Goal: Obtain resource: Download file/media

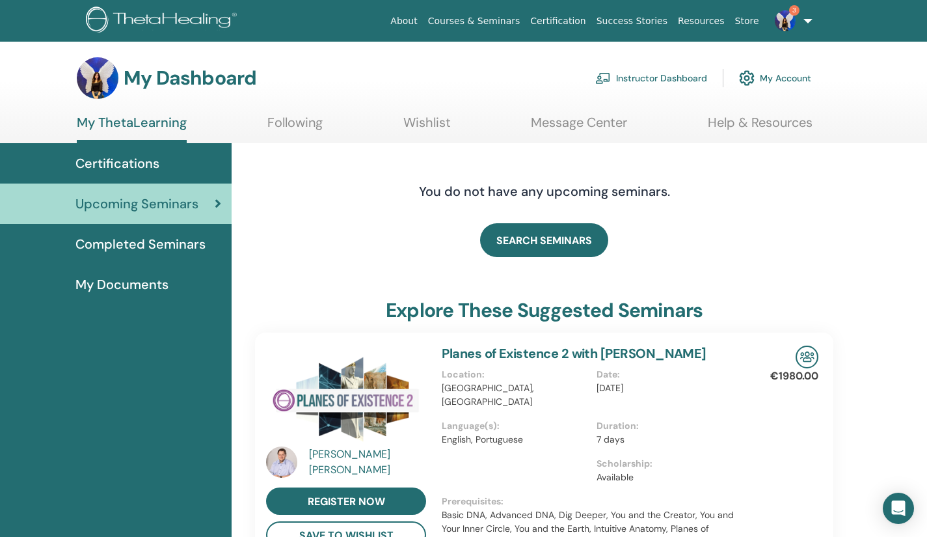
click at [675, 75] on link "Instructor Dashboard" at bounding box center [651, 78] width 112 height 29
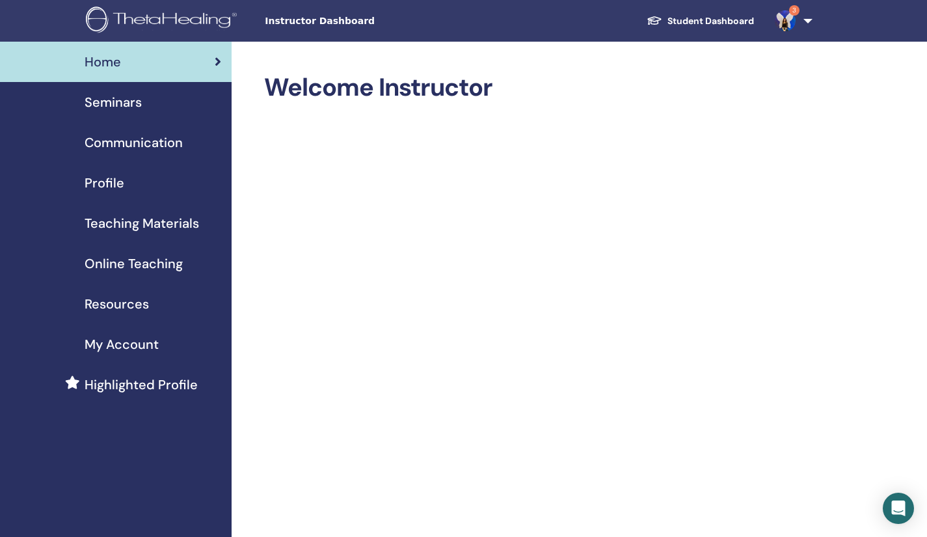
click at [180, 226] on span "Teaching Materials" at bounding box center [142, 223] width 114 height 20
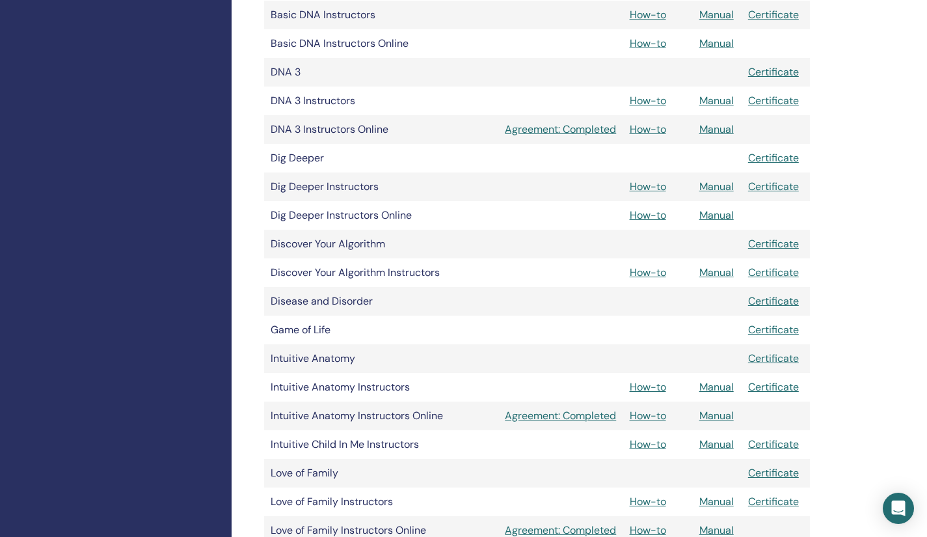
scroll to position [602, 0]
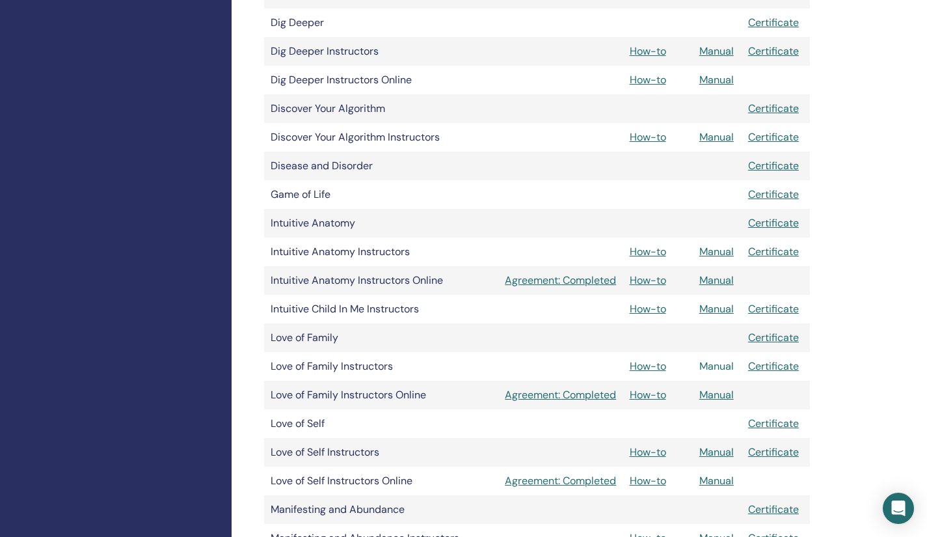
click at [727, 367] on link "Manual" at bounding box center [716, 366] width 34 height 14
click at [718, 369] on link "Manual" at bounding box center [716, 366] width 34 height 14
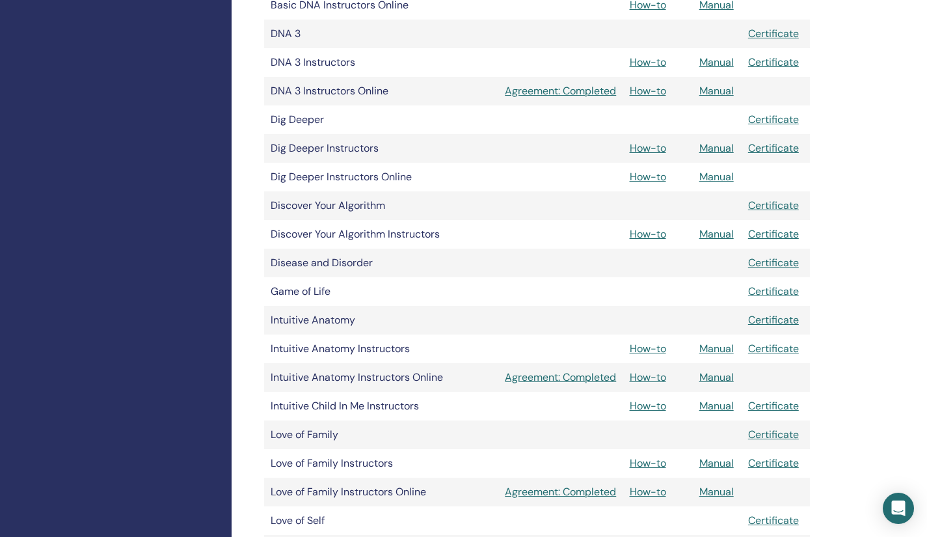
scroll to position [534, 0]
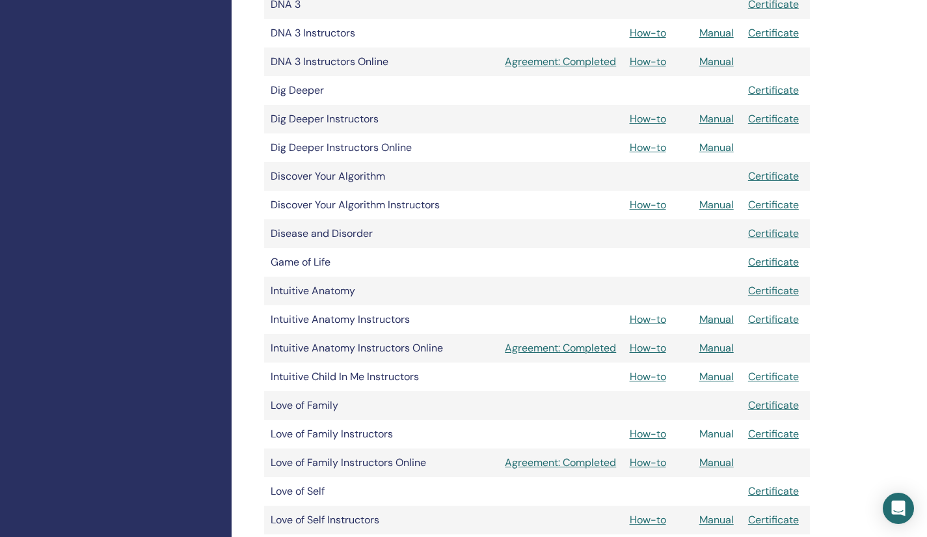
click at [721, 440] on link "Manual" at bounding box center [716, 434] width 34 height 14
